Goal: Task Accomplishment & Management: Manage account settings

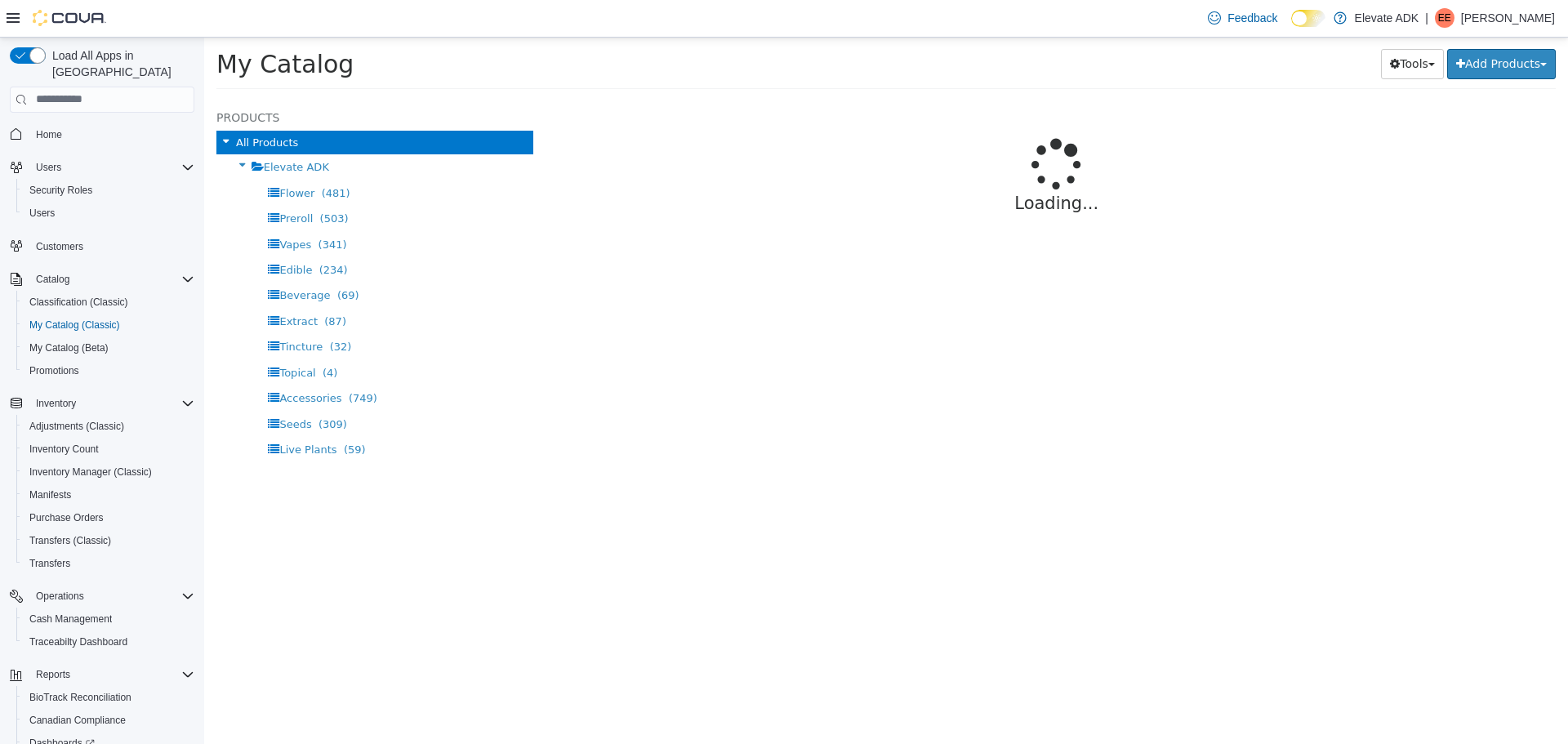
select select "**********"
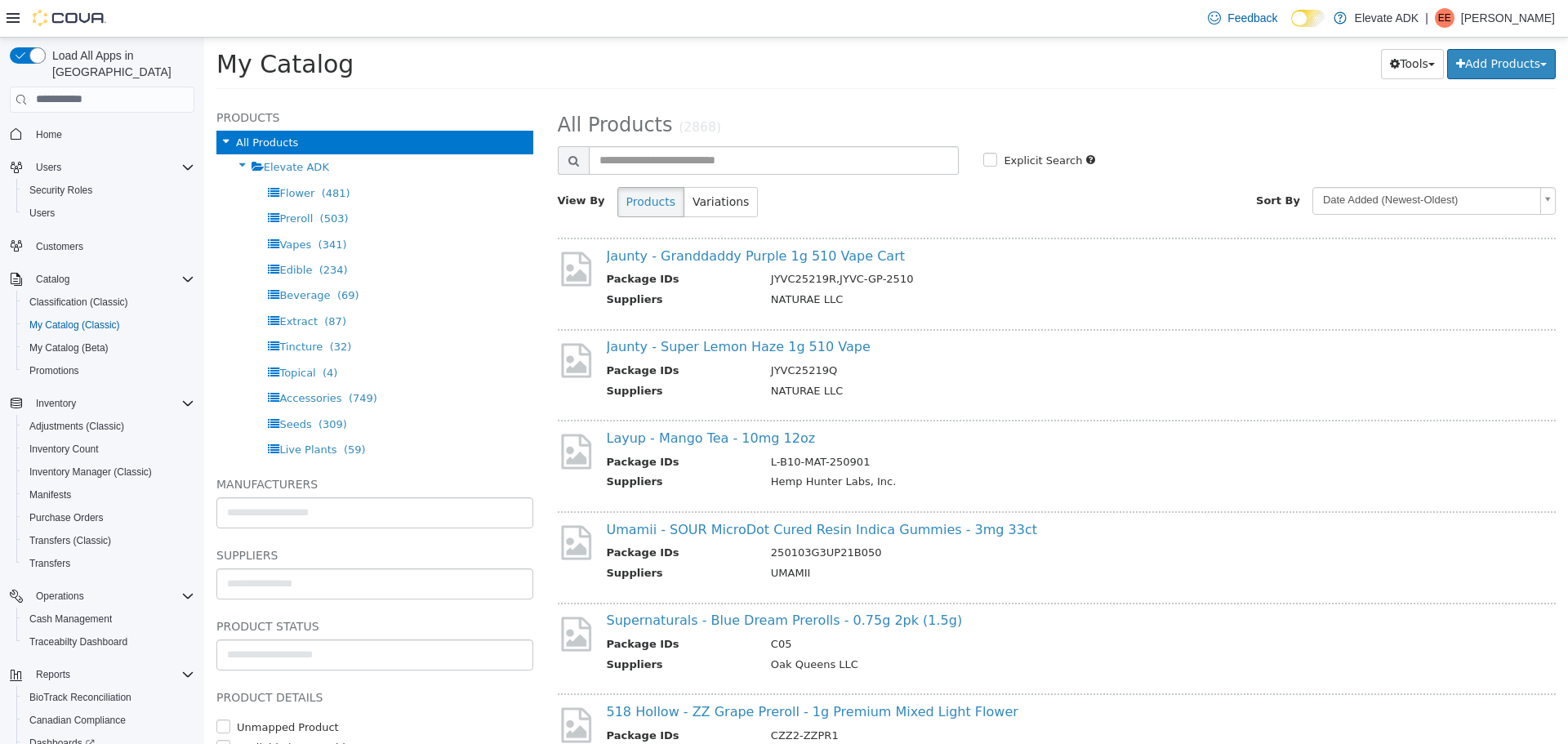
click at [1519, 16] on p "[PERSON_NAME]" at bounding box center [1507, 18] width 94 height 20
click at [1454, 152] on span "Sign Out" at bounding box center [1449, 159] width 44 height 17
